Goal: Information Seeking & Learning: Check status

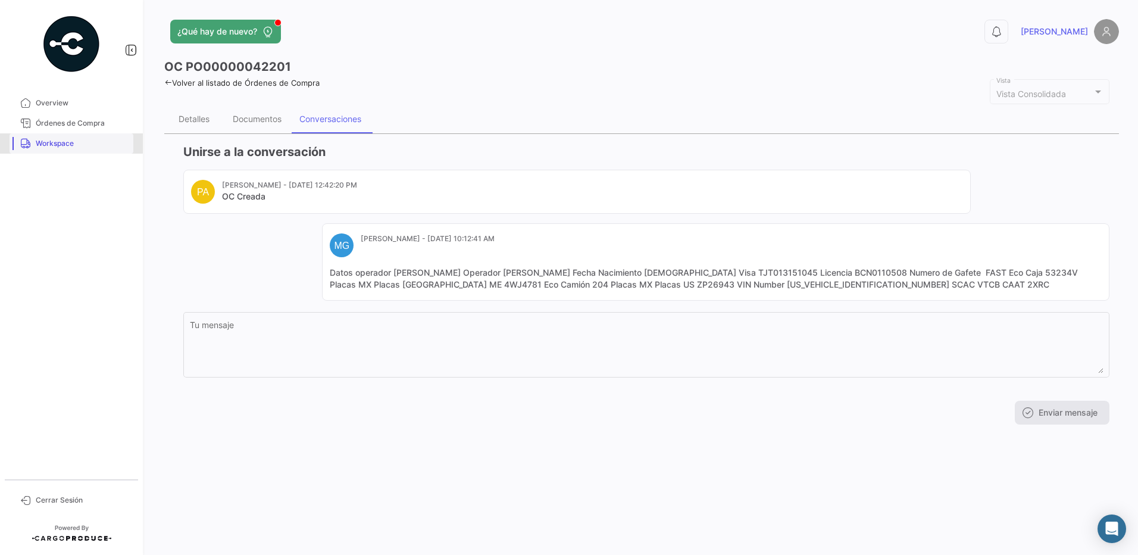
click at [63, 143] on span "Workspace" at bounding box center [82, 143] width 93 height 11
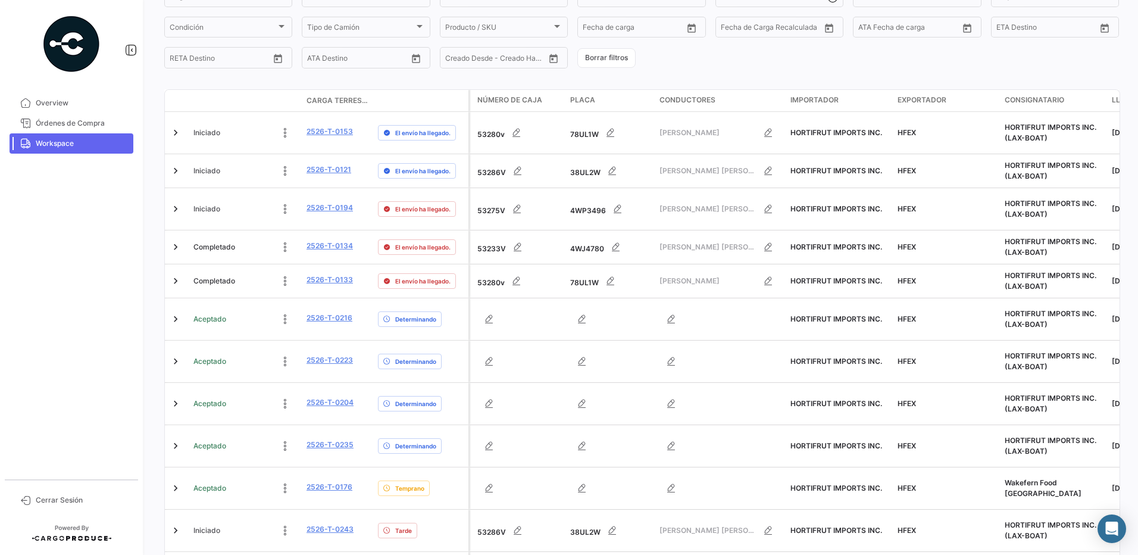
scroll to position [272, 0]
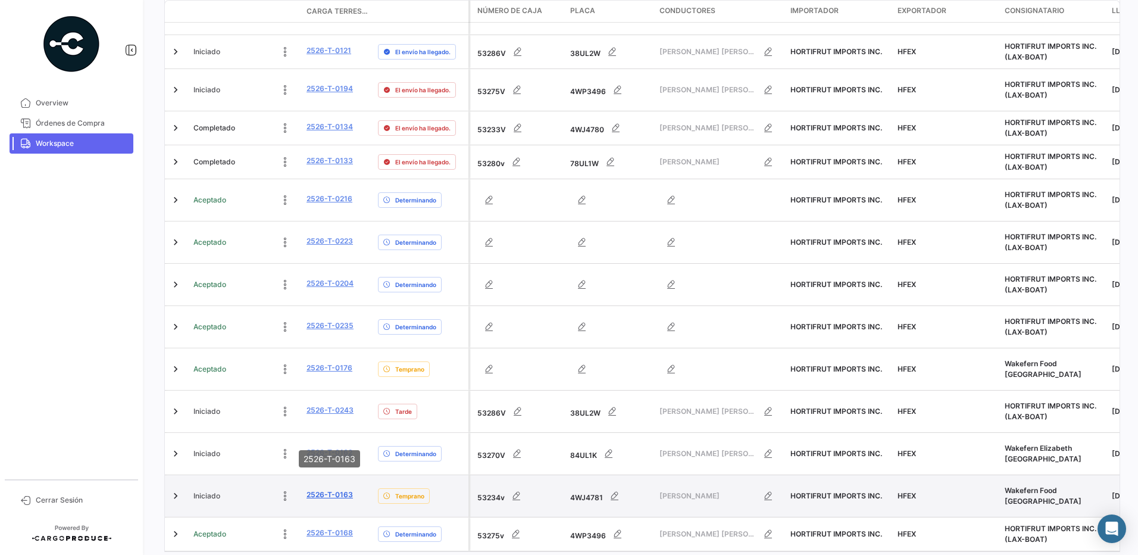
click at [328, 489] on link "2526-T-0163" at bounding box center [330, 494] width 46 height 11
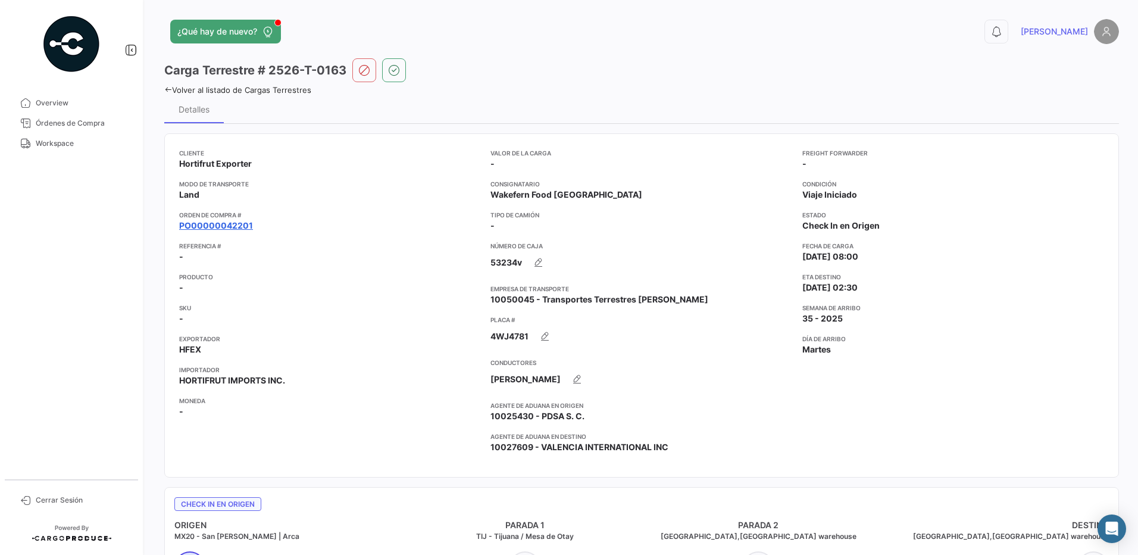
click at [220, 225] on link "PO00000042201" at bounding box center [216, 226] width 74 height 12
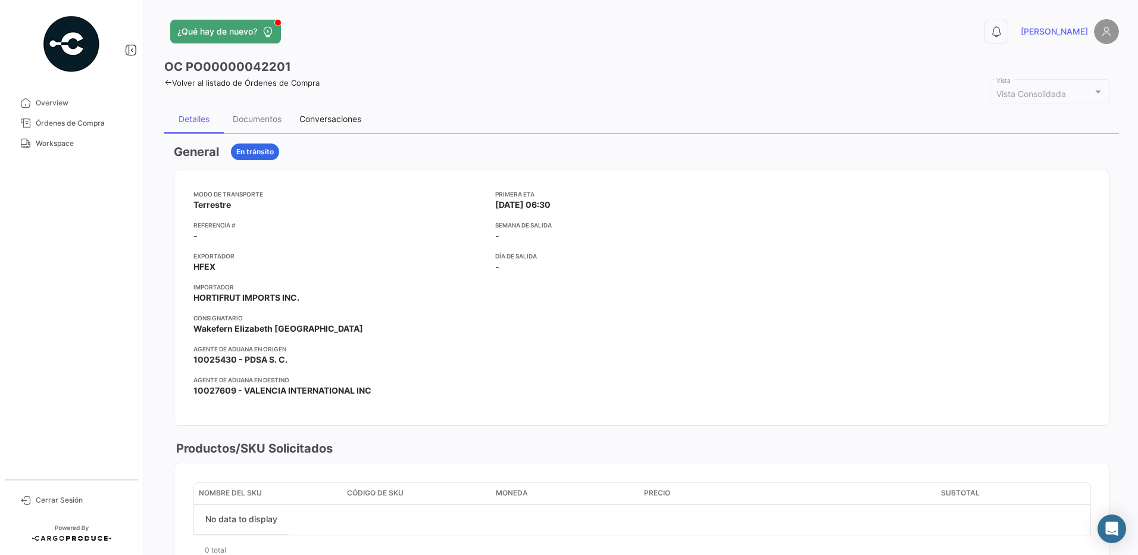
click at [323, 120] on div "Conversaciones" at bounding box center [330, 119] width 62 height 10
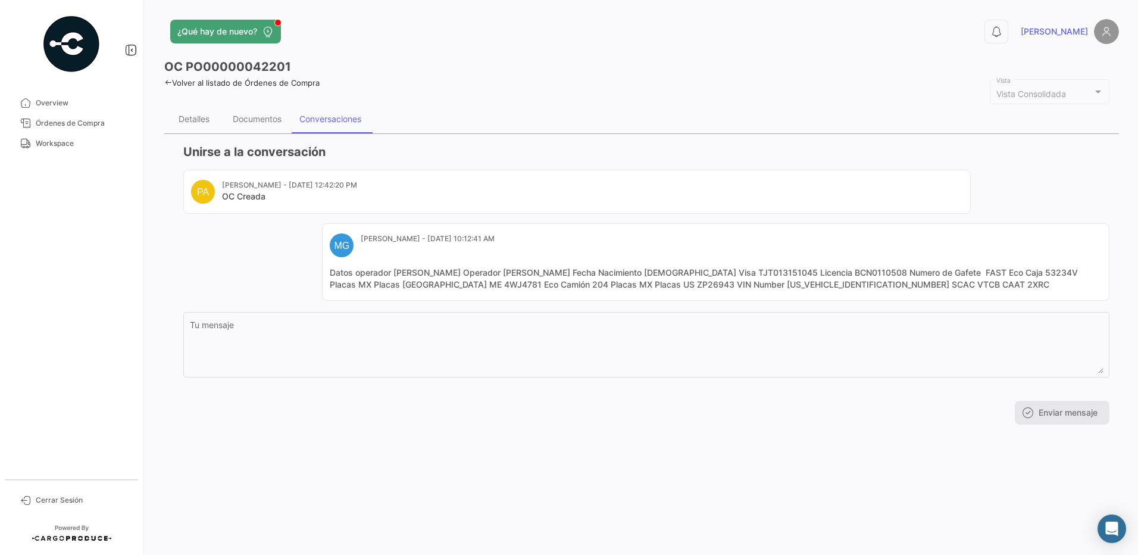
click at [277, 260] on div "PA [PERSON_NAME] - [DATE] 12:42:20 PM OC Creada MG [PERSON_NAME] G - [DATE] 10:…" at bounding box center [646, 235] width 926 height 131
click at [283, 236] on div "PA [PERSON_NAME] - [DATE] 12:42:20 PM OC Creada MG [PERSON_NAME] G - [DATE] 10:…" at bounding box center [646, 235] width 926 height 131
click at [295, 255] on div "PA [PERSON_NAME] - [DATE] 12:42:20 PM OC Creada MG [PERSON_NAME] G - [DATE] 10:…" at bounding box center [646, 235] width 926 height 131
click at [316, 124] on div "Conversaciones" at bounding box center [331, 119] width 80 height 29
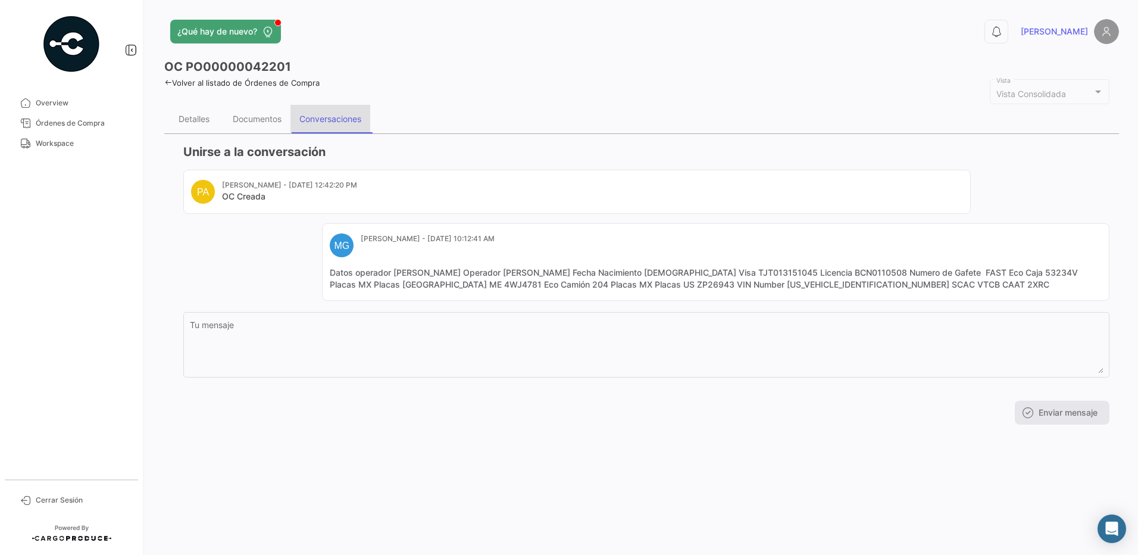
click at [316, 124] on div "Conversaciones" at bounding box center [331, 119] width 80 height 29
drag, startPoint x: 316, startPoint y: 124, endPoint x: 285, endPoint y: 123, distance: 31.0
click at [285, 123] on div "Documentos" at bounding box center [257, 119] width 67 height 29
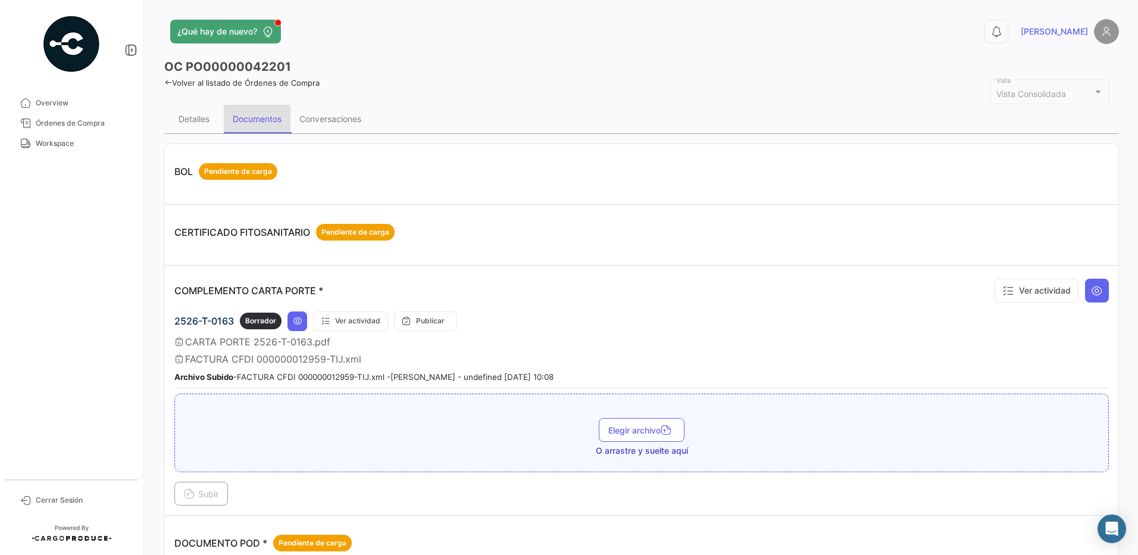
click at [274, 117] on div "Documentos" at bounding box center [257, 119] width 49 height 10
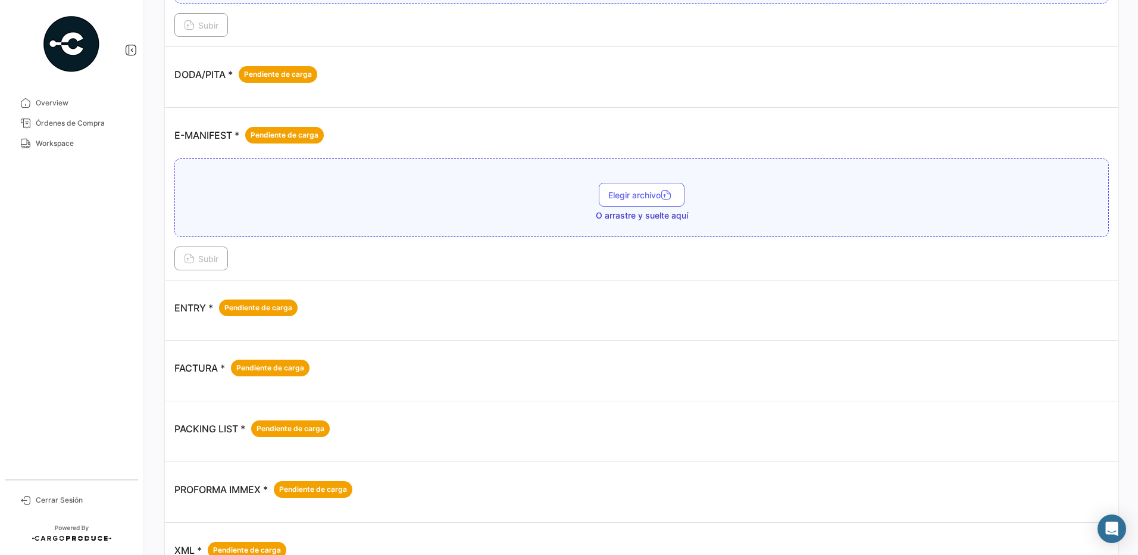
scroll to position [737, 0]
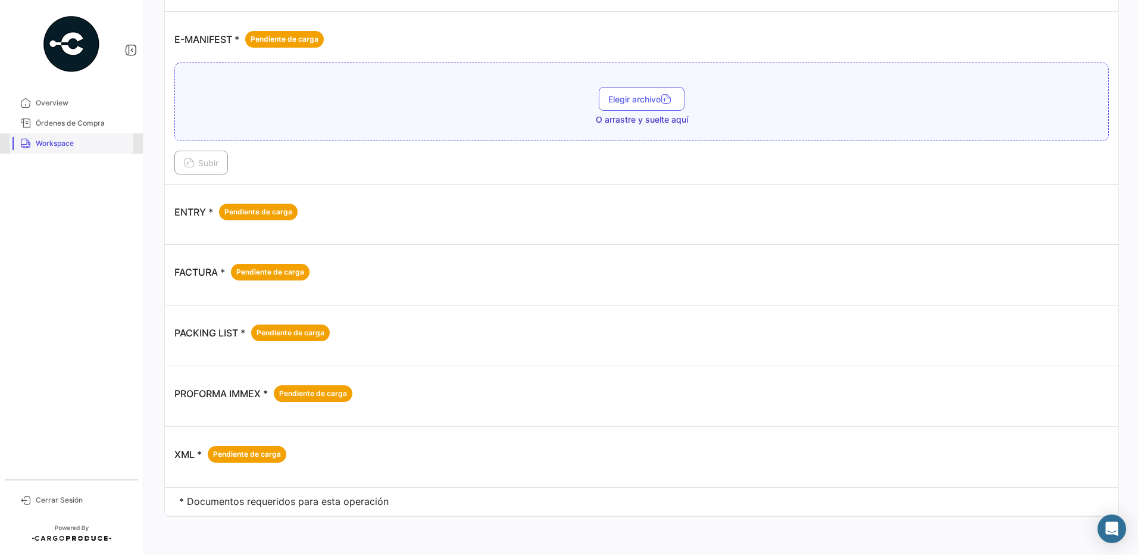
click at [59, 143] on span "Workspace" at bounding box center [82, 143] width 93 height 11
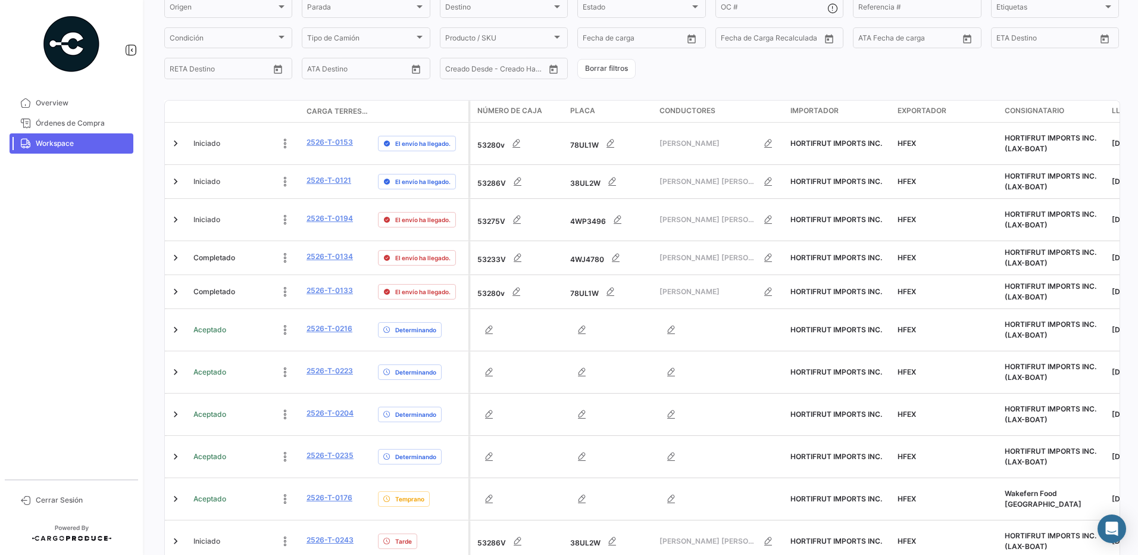
scroll to position [272, 0]
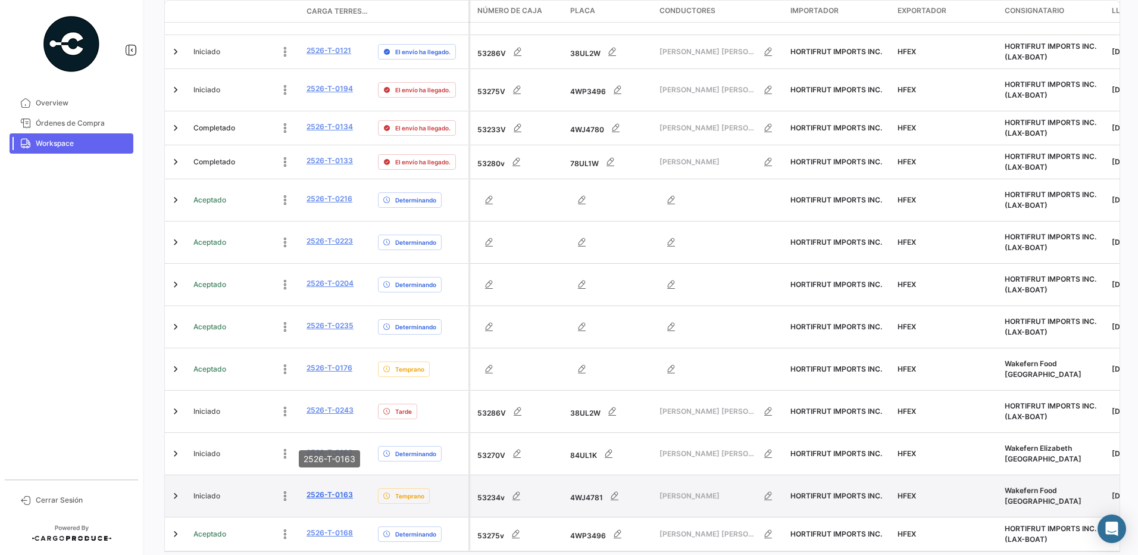
click at [341, 489] on link "2526-T-0163" at bounding box center [330, 494] width 46 height 11
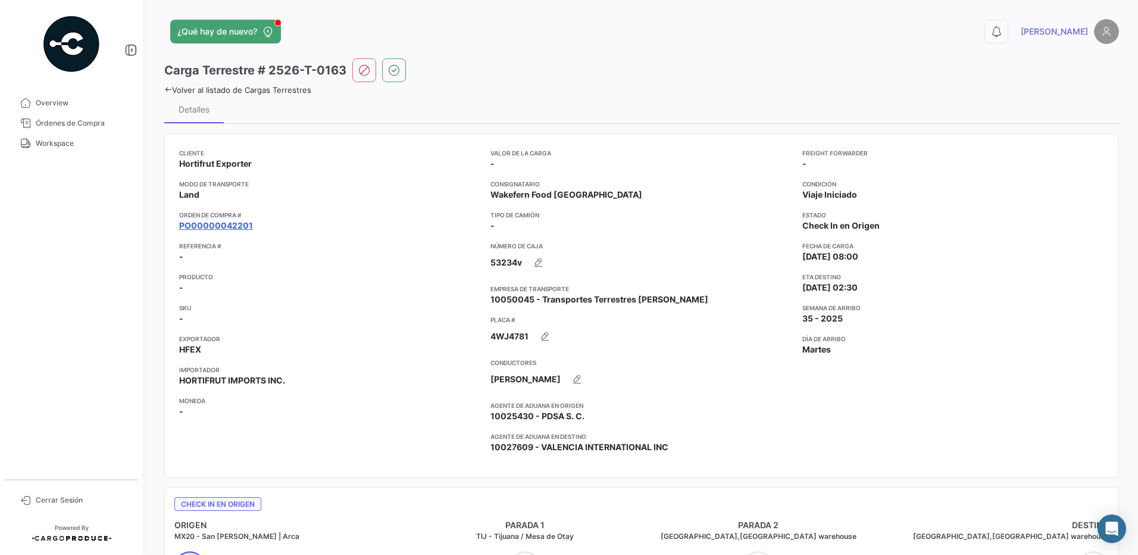
click at [221, 229] on link "PO00000042201" at bounding box center [216, 226] width 74 height 12
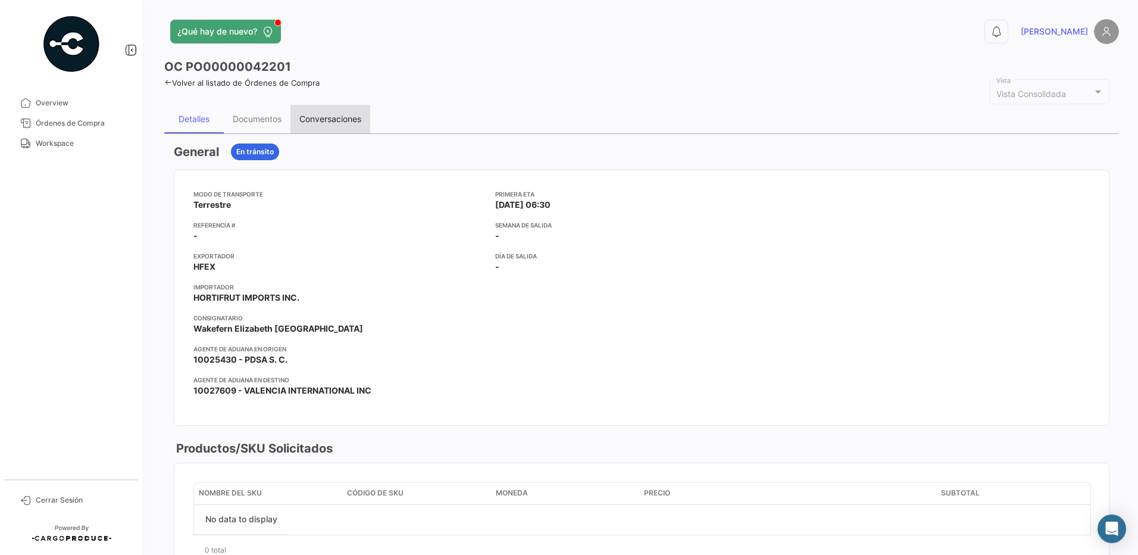
click at [335, 108] on div "Conversaciones" at bounding box center [331, 119] width 80 height 29
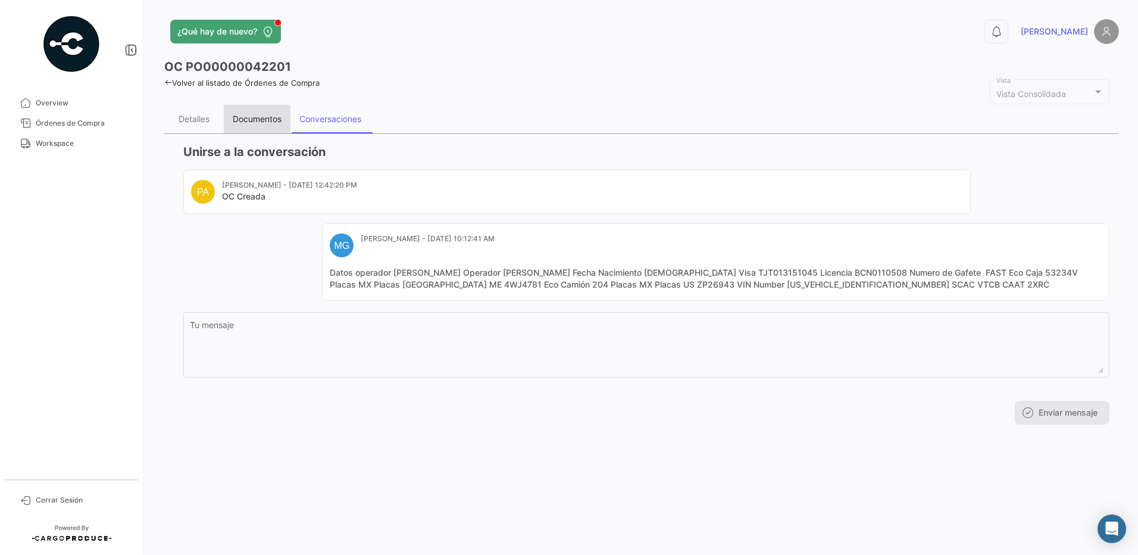
click at [257, 121] on div "Documentos" at bounding box center [257, 119] width 49 height 10
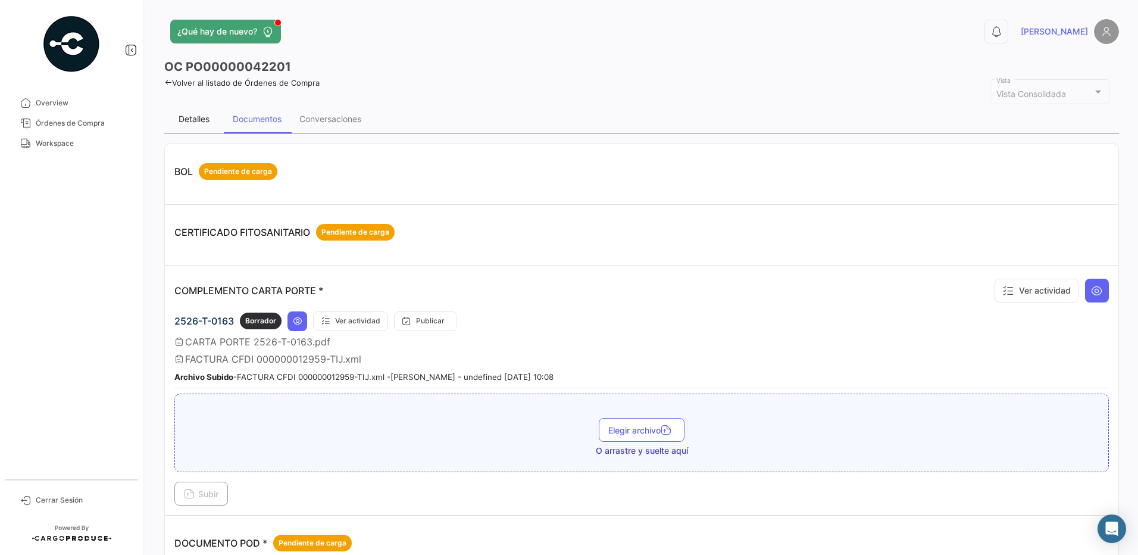
click at [189, 118] on div "Detalles" at bounding box center [194, 119] width 31 height 10
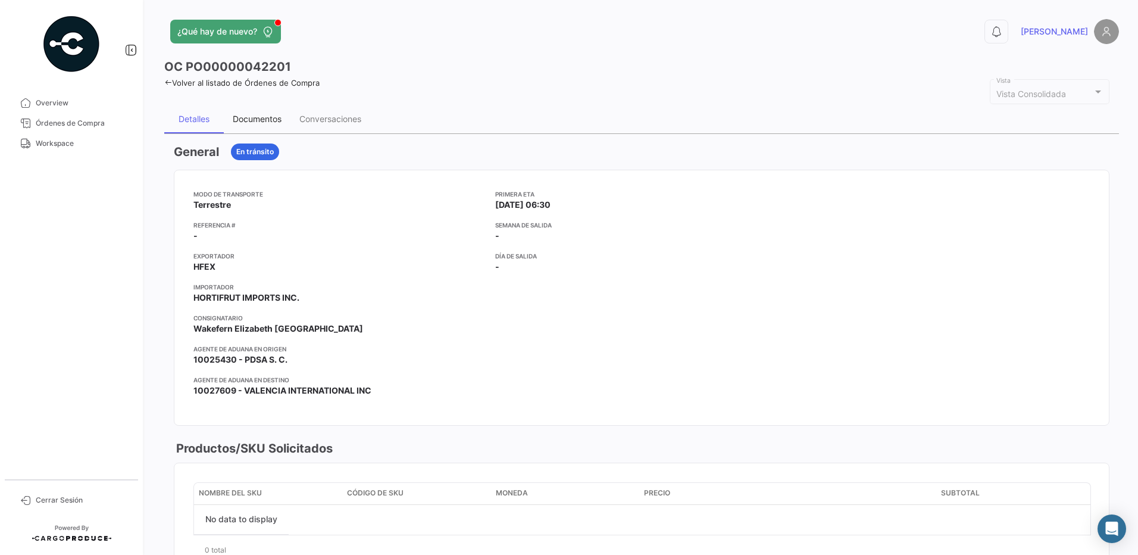
click at [261, 121] on div "Documentos" at bounding box center [257, 119] width 49 height 10
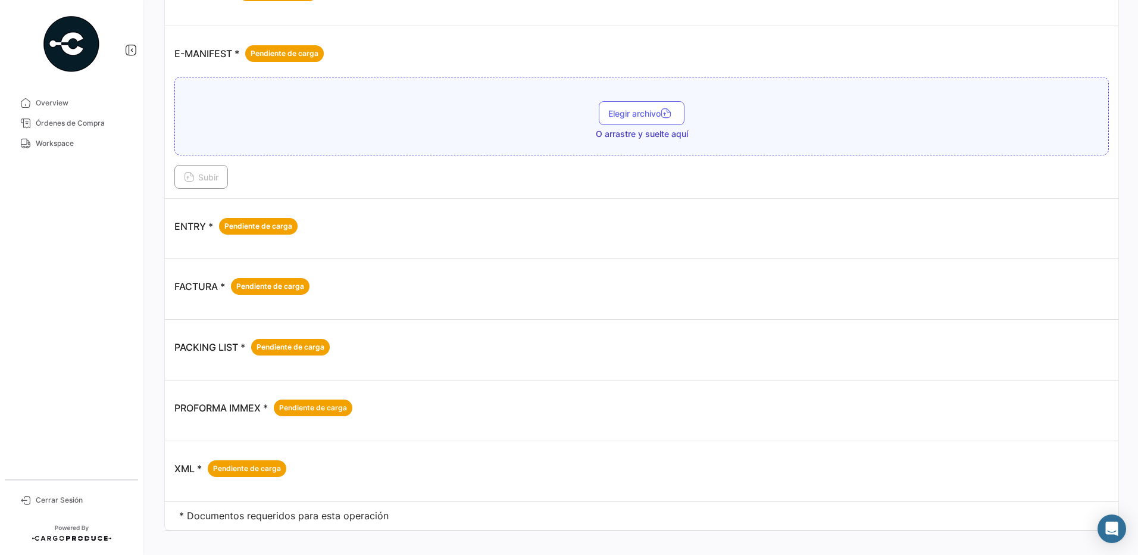
scroll to position [737, 0]
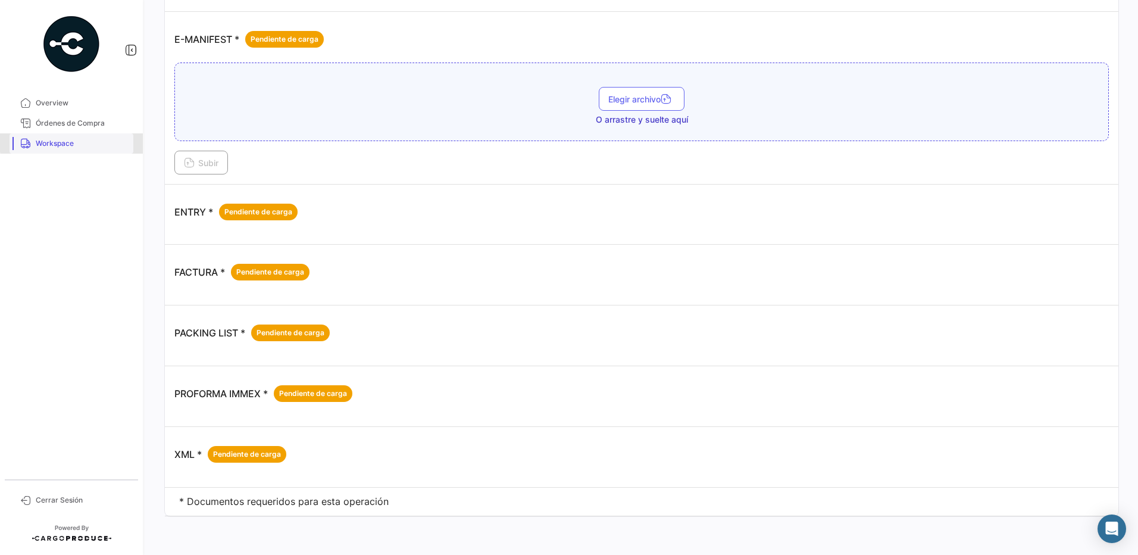
click at [82, 142] on span "Workspace" at bounding box center [82, 143] width 93 height 11
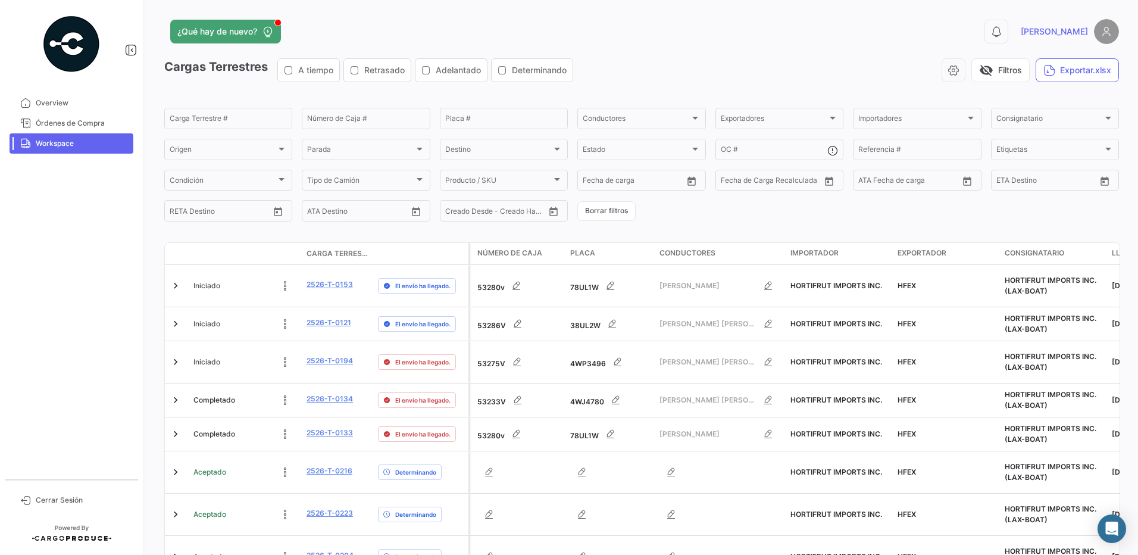
scroll to position [272, 0]
